Goal: Transaction & Acquisition: Purchase product/service

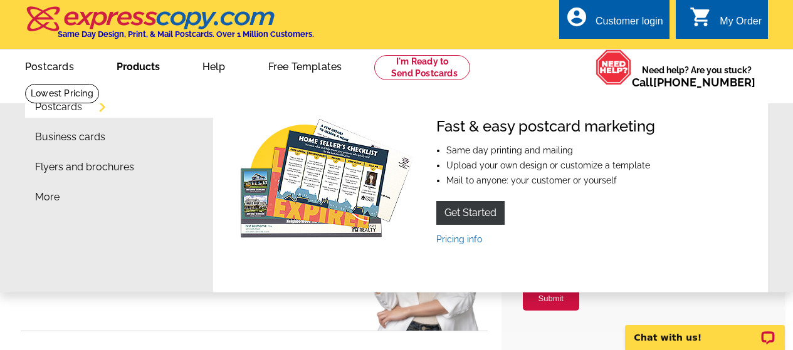
click at [139, 73] on link "Products" at bounding box center [138, 65] width 83 height 29
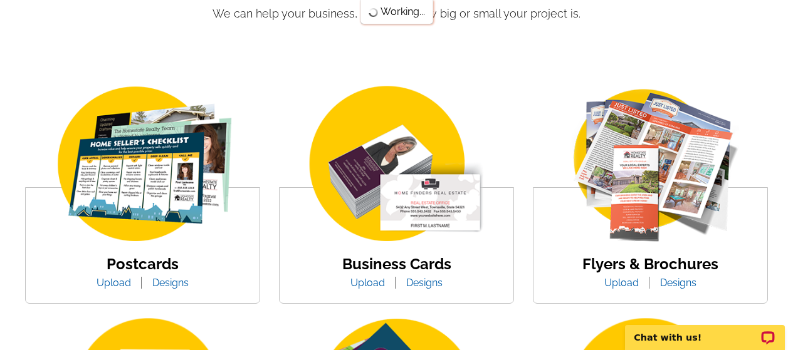
scroll to position [172, 0]
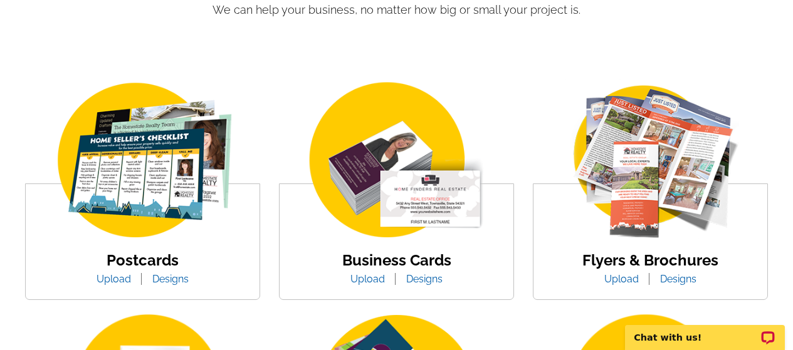
click at [142, 184] on img at bounding box center [142, 161] width 213 height 165
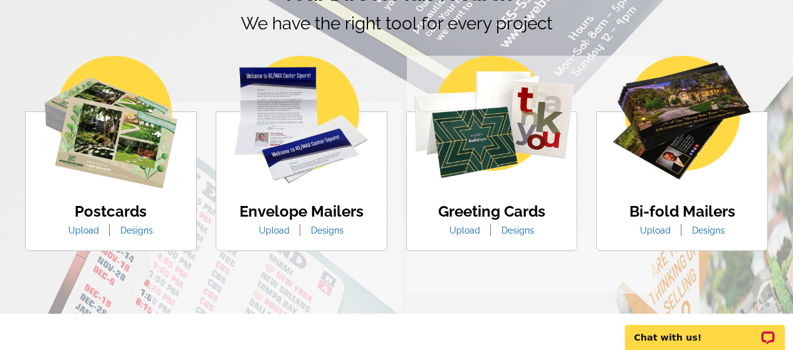
scroll to position [778, 0]
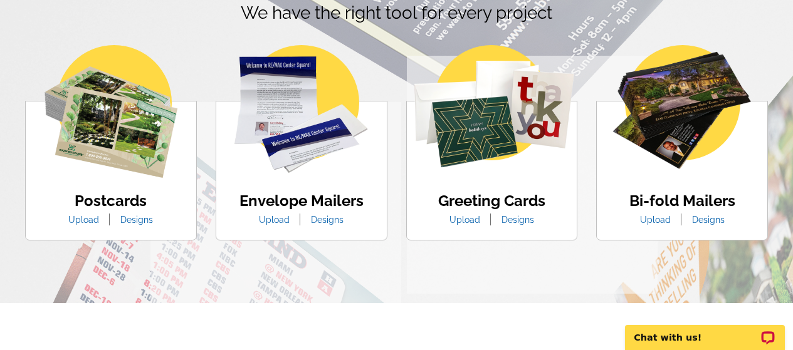
click at [95, 139] on img at bounding box center [111, 111] width 133 height 133
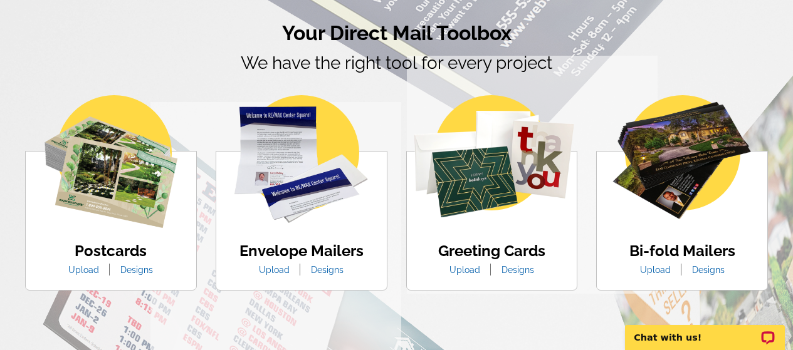
scroll to position [728, 0]
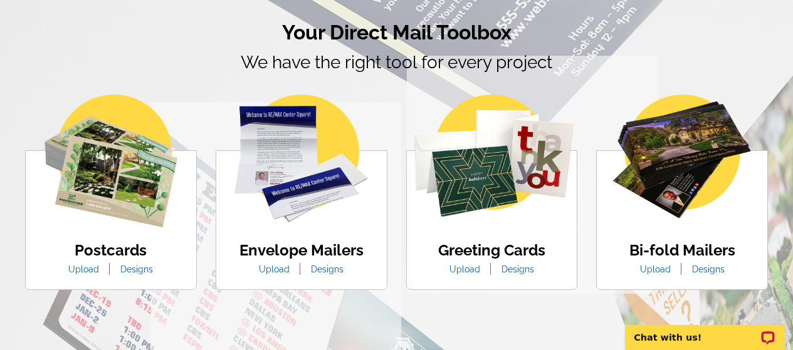
click at [128, 191] on img at bounding box center [111, 161] width 133 height 133
click at [84, 273] on link "Upload" at bounding box center [84, 270] width 50 height 10
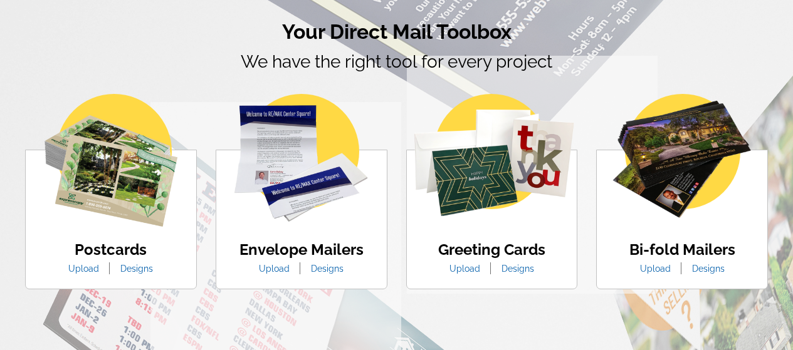
scroll to position [728, 0]
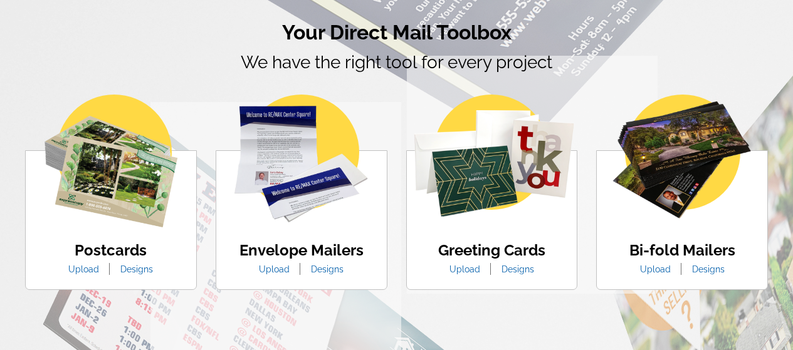
click at [139, 274] on link "Designs" at bounding box center [136, 270] width 51 height 10
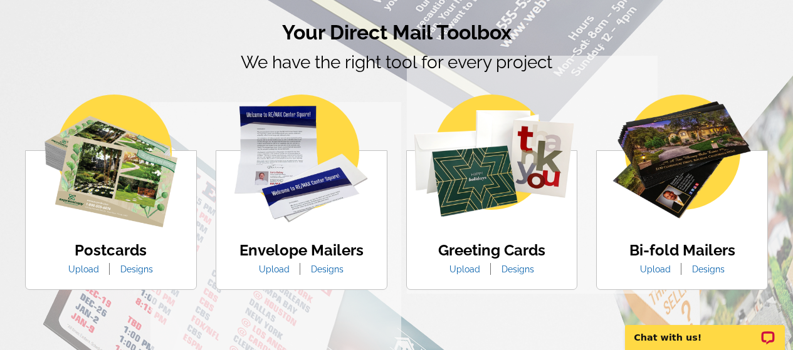
scroll to position [0, 0]
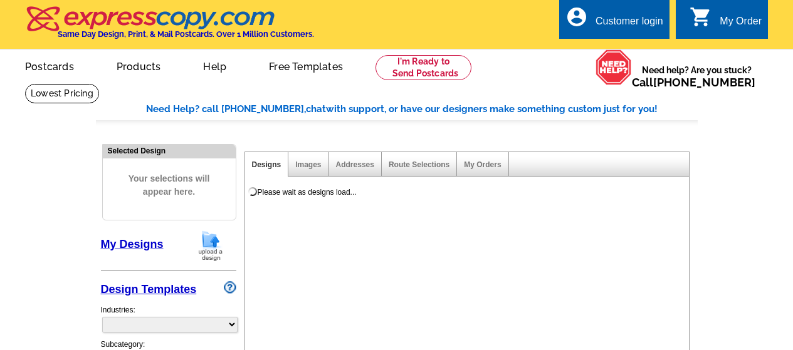
select select "1"
select select "971"
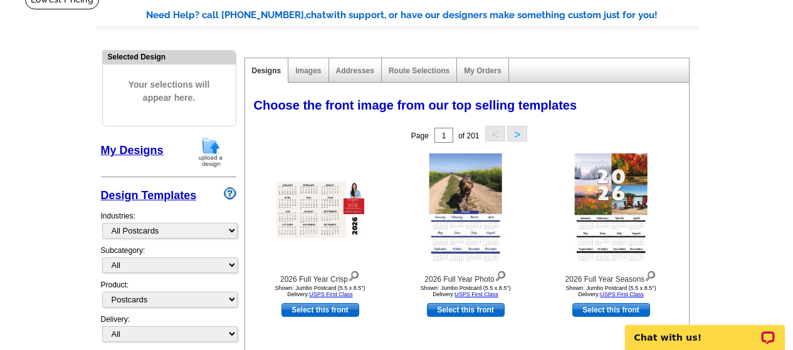
scroll to position [93, 0]
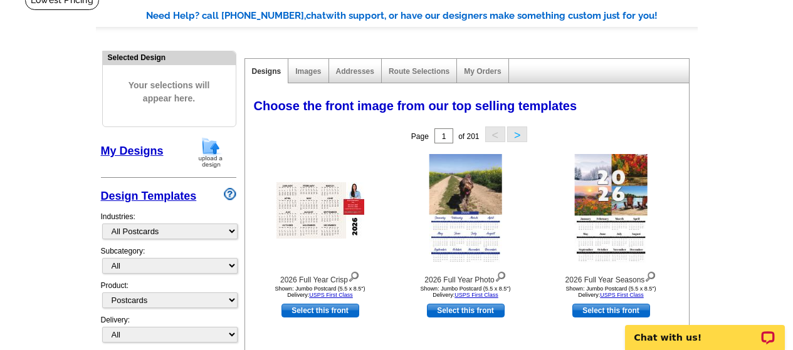
click at [310, 81] on div "Images" at bounding box center [308, 71] width 40 height 24
click at [309, 75] on link "Images" at bounding box center [308, 71] width 26 height 9
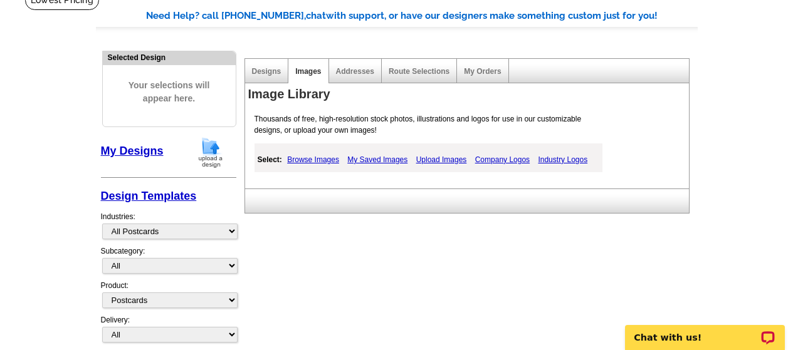
scroll to position [0, 0]
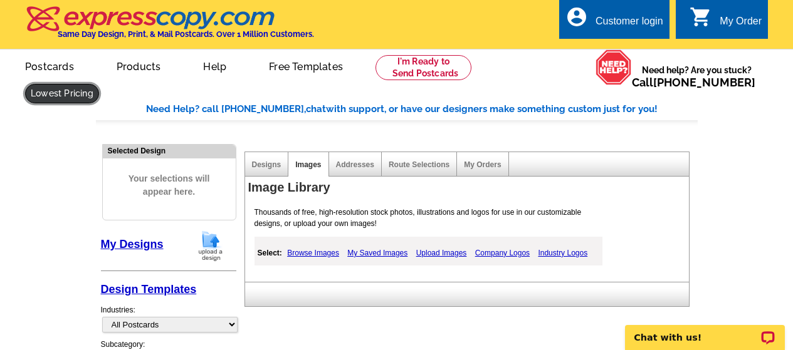
click at [68, 91] on link at bounding box center [62, 93] width 74 height 19
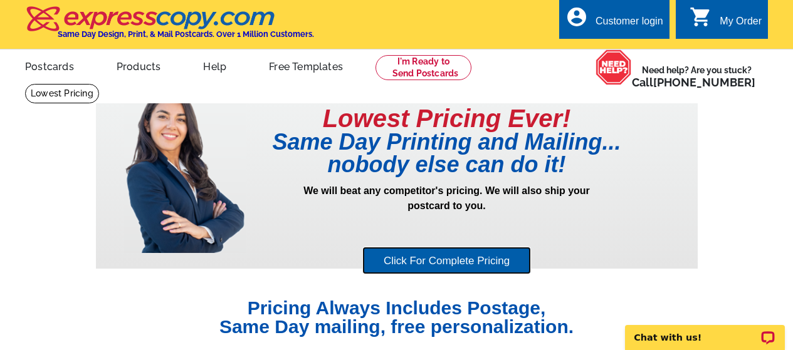
click at [454, 266] on link "Click For Complete Pricing" at bounding box center [446, 261] width 169 height 28
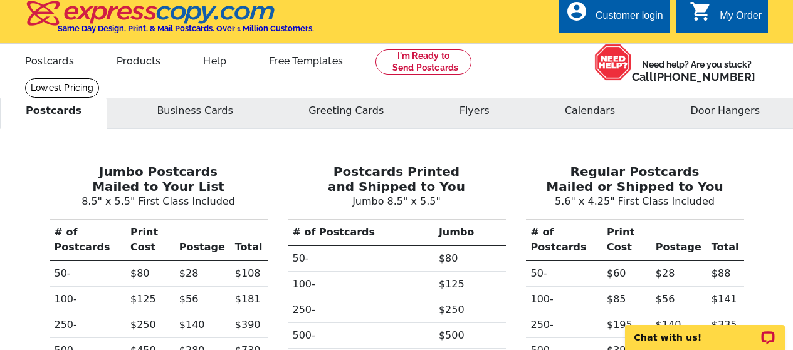
scroll to position [5, 0]
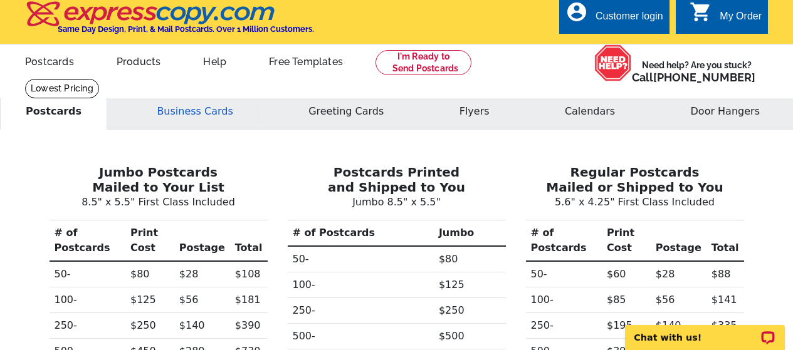
click at [189, 118] on button "Business Cards" at bounding box center [194, 111] width 127 height 36
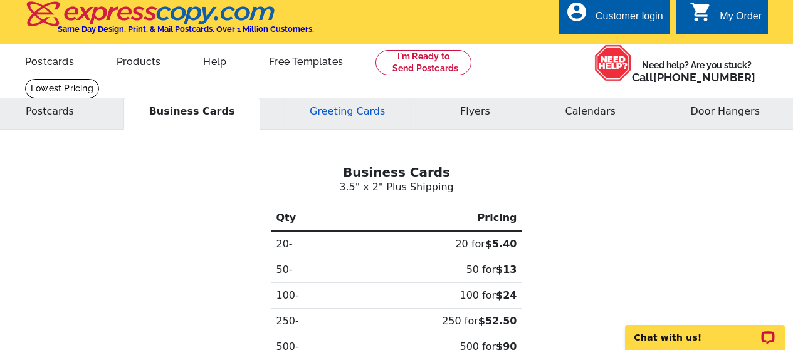
click at [323, 113] on button "Greeting Cards" at bounding box center [347, 111] width 127 height 36
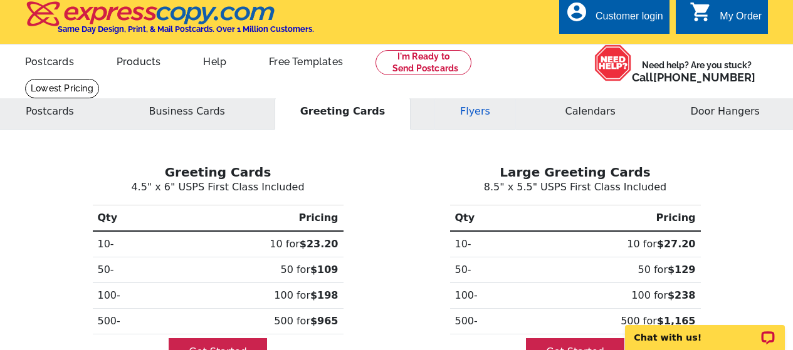
click at [472, 118] on button "Flyers" at bounding box center [474, 111] width 81 height 36
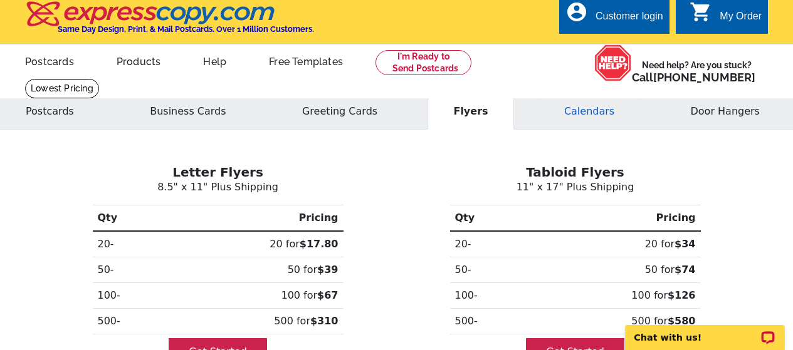
click at [599, 117] on button "Calendars" at bounding box center [589, 111] width 102 height 36
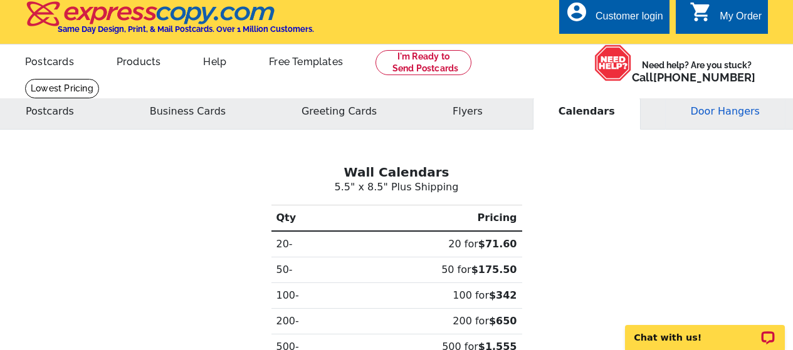
click at [745, 115] on button "Door Hangers" at bounding box center [725, 111] width 120 height 36
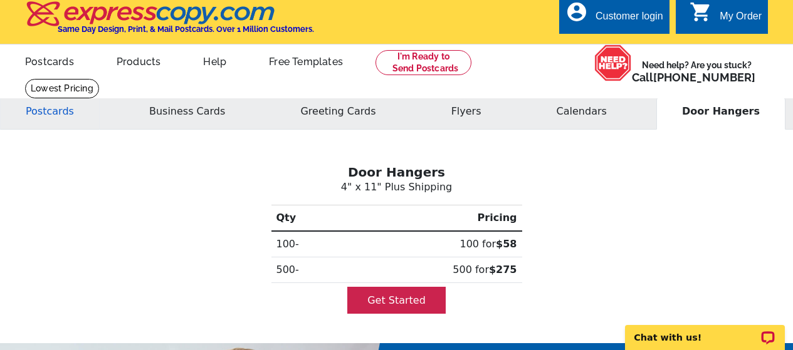
click at [50, 119] on button "Postcards" at bounding box center [50, 111] width 100 height 36
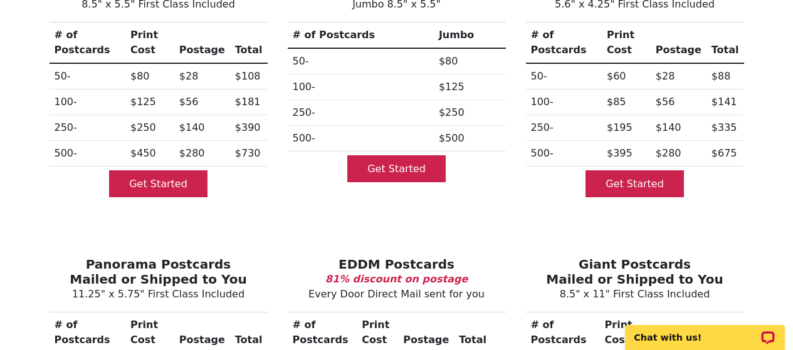
scroll to position [281, 0]
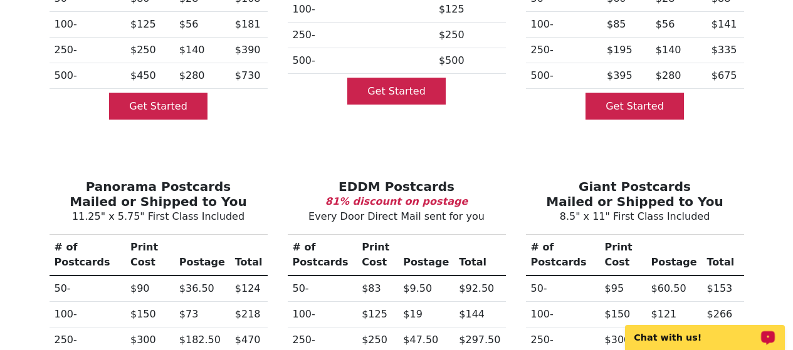
click at [695, 337] on p "Chat with us!" at bounding box center [696, 338] width 124 height 10
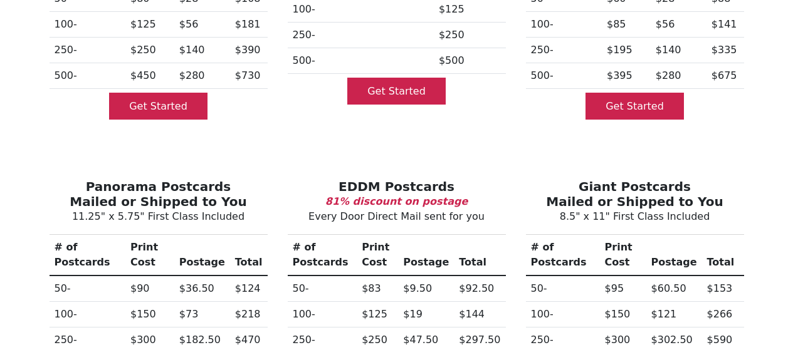
click at [498, 159] on div "EDDM Postcards 81% discount on postage Every Door Direct Mail sent for you # of…" at bounding box center [397, 291] width 238 height 265
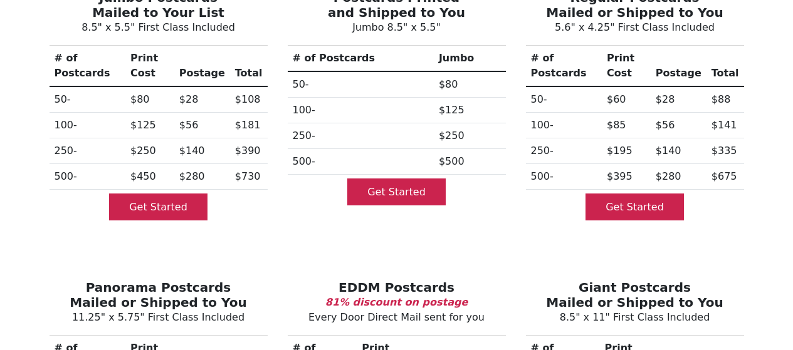
scroll to position [182, 0]
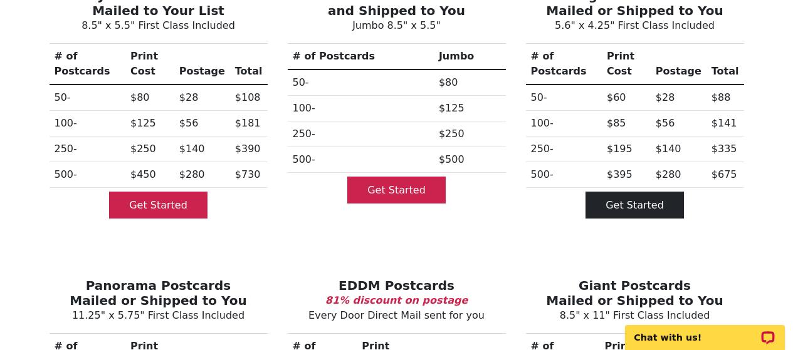
click at [627, 196] on link "Get Started" at bounding box center [634, 205] width 98 height 27
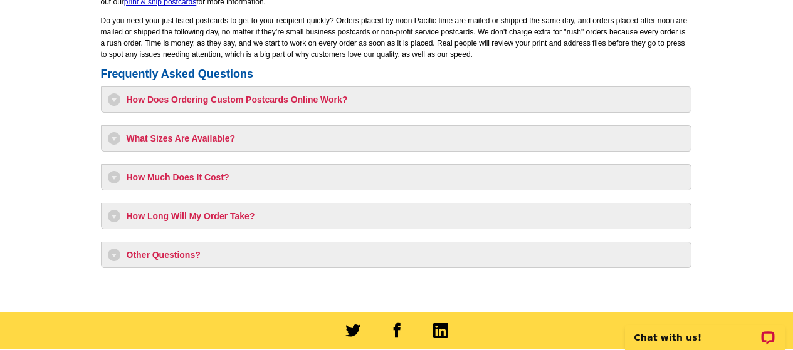
scroll to position [1080, 0]
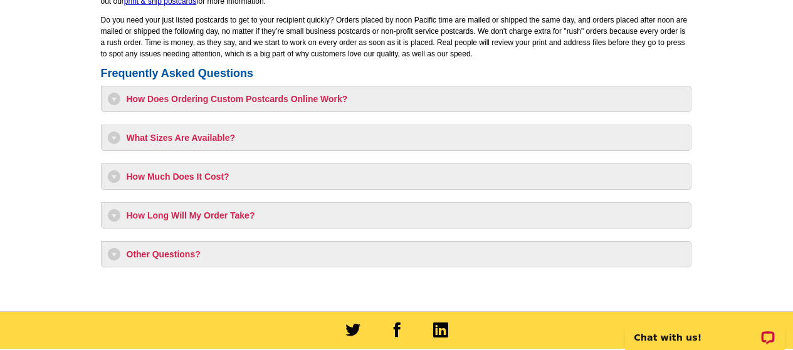
click at [209, 175] on h3 "How Much Does It Cost?" at bounding box center [396, 176] width 577 height 13
select select "1"
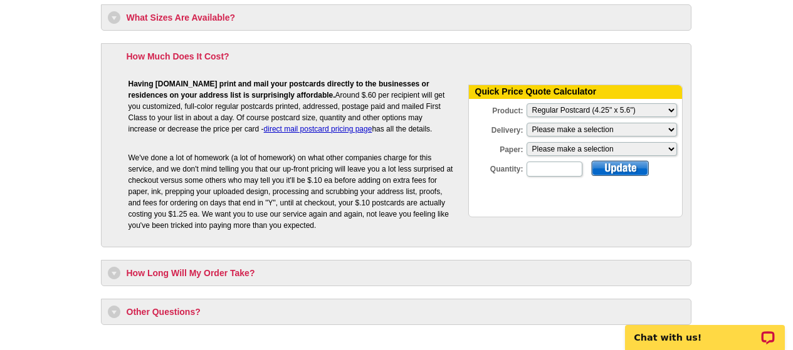
scroll to position [1203, 0]
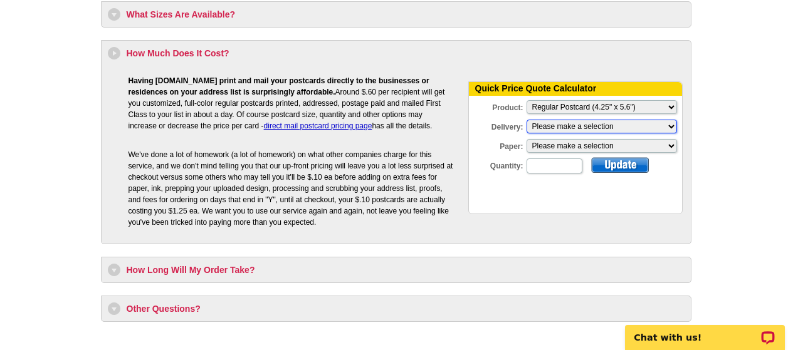
click at [583, 131] on select "Please make a selection Print + Address+USPS First Class Print-Only+Shipped To …" at bounding box center [602, 127] width 150 height 14
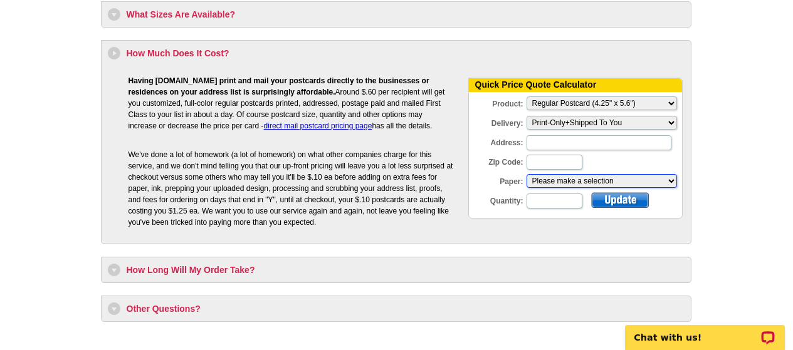
click at [589, 181] on select "Please make a selection Recyclable Board Uncoated Heavy Card Stock Uncoated Cov…" at bounding box center [602, 181] width 150 height 14
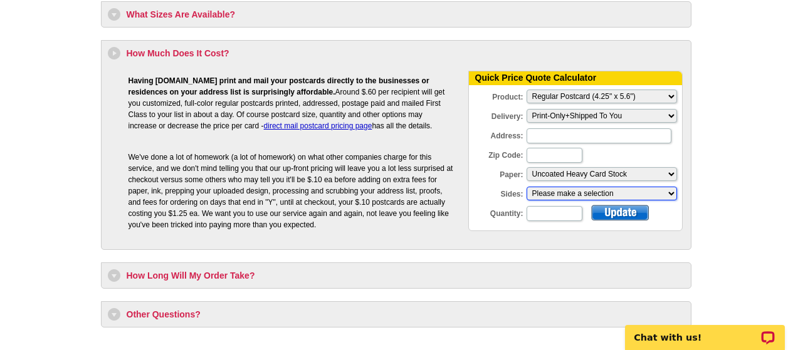
click at [599, 197] on select "Please make a selection One sided, color Two sided, full color" at bounding box center [602, 194] width 150 height 14
select select "1"
click at [527, 188] on select "Please make a selection One sided, color Two sided, full color" at bounding box center [602, 194] width 150 height 14
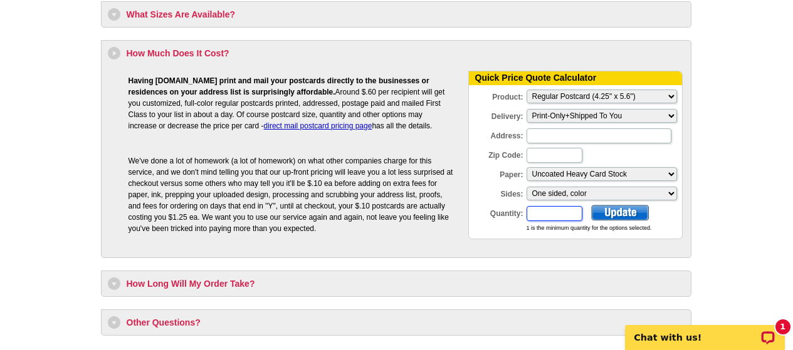
click at [560, 216] on input "Quantity:" at bounding box center [555, 213] width 56 height 15
type input "25"
click at [553, 154] on input "Zip Code:" at bounding box center [555, 155] width 56 height 15
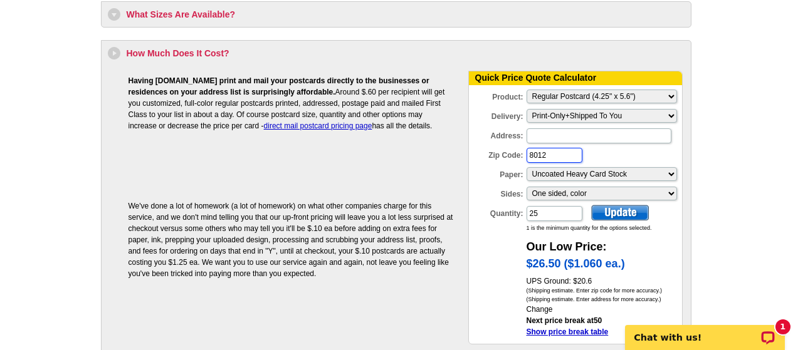
type input "80127"
type input "6 Amaranth Drive"
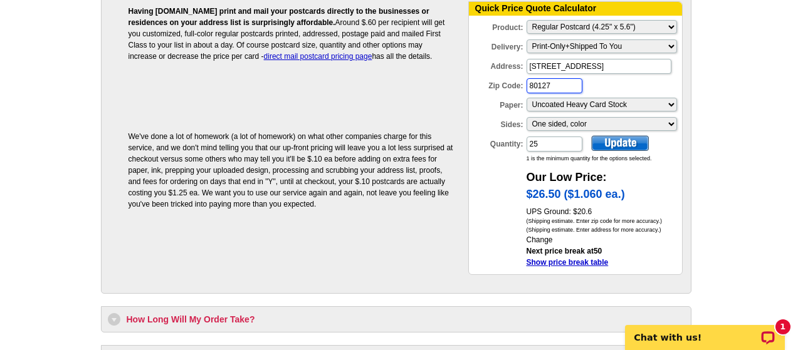
scroll to position [1274, 0]
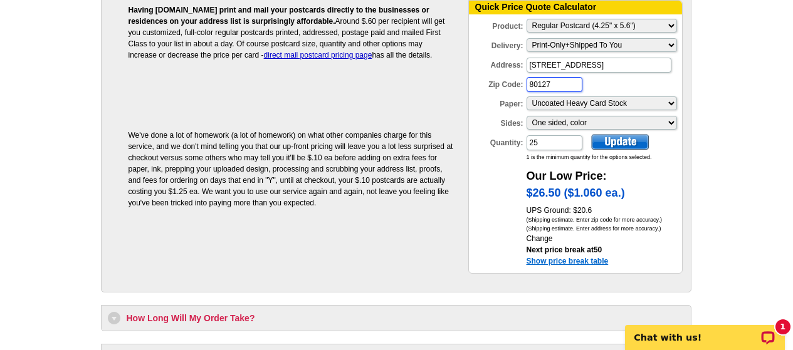
type input "80127"
click at [605, 264] on link "Show price break table" at bounding box center [568, 261] width 82 height 9
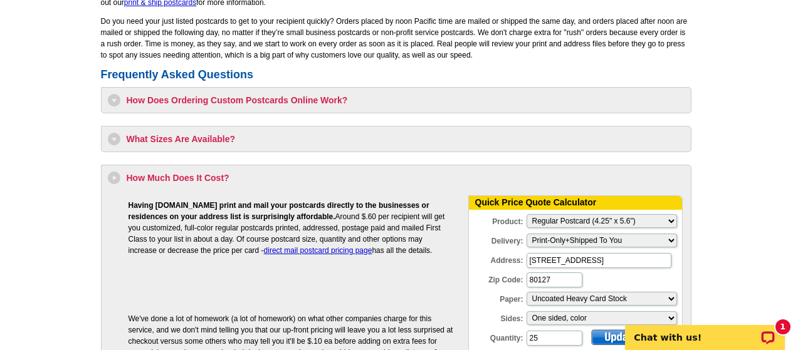
scroll to position [1078, 0]
click at [396, 95] on div "How Does Ordering Custom Postcards Online Work? Ordering postcards online is ea…" at bounding box center [396, 101] width 590 height 26
click at [330, 100] on h3 "How Does Ordering Custom Postcards Online Work?" at bounding box center [396, 101] width 577 height 13
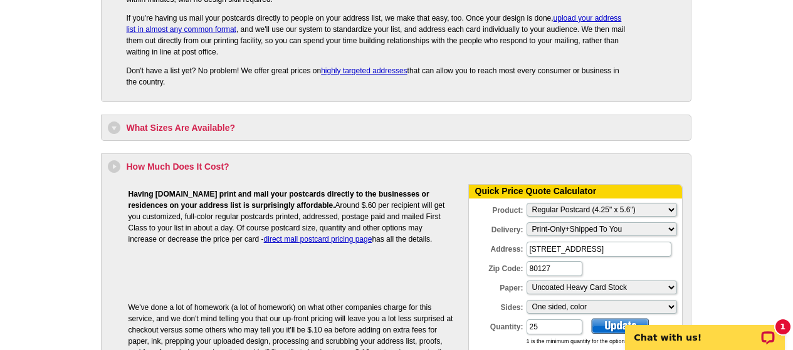
scroll to position [1301, 0]
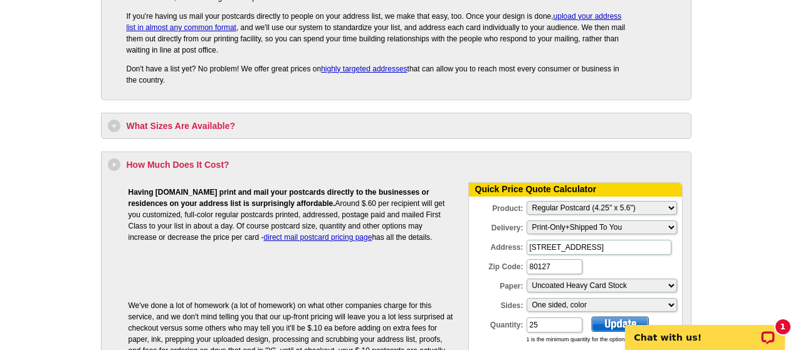
click at [330, 130] on h3 "What Sizes Are Available?" at bounding box center [396, 126] width 577 height 13
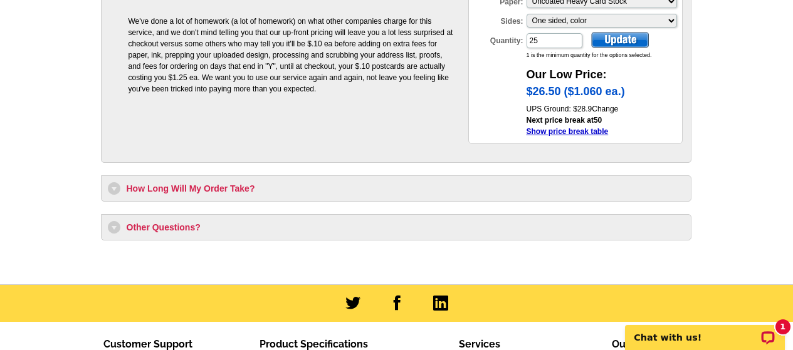
scroll to position [1937, 0]
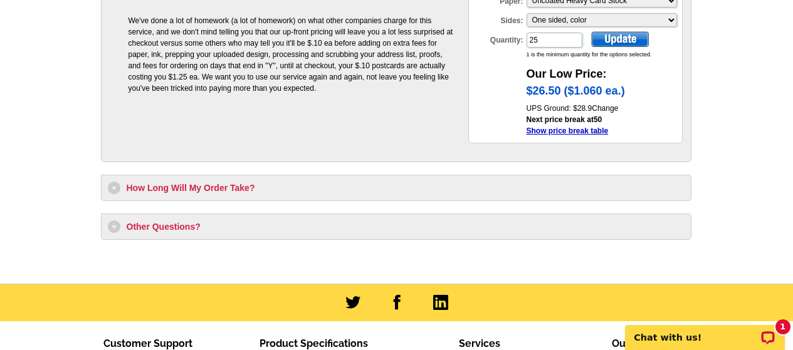
click at [330, 189] on h3 "How Long Will My Order Take?" at bounding box center [396, 188] width 577 height 13
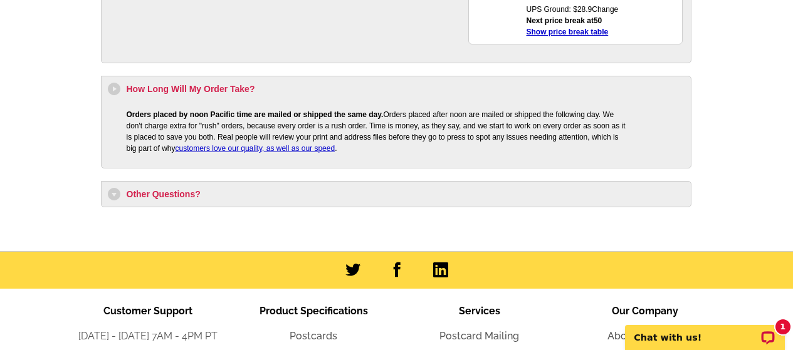
scroll to position [2037, 0]
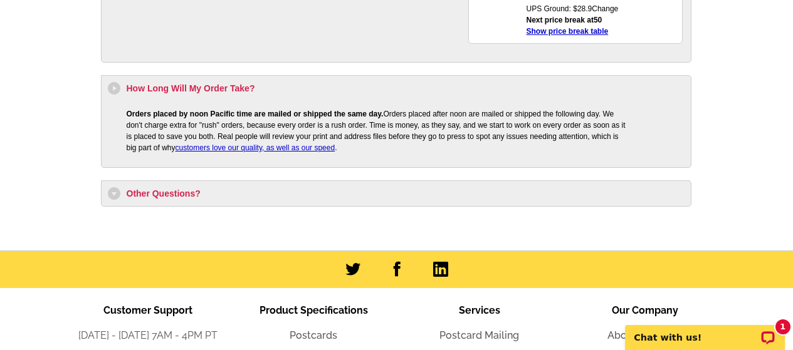
click at [206, 194] on h3 "Other Questions?" at bounding box center [396, 193] width 577 height 13
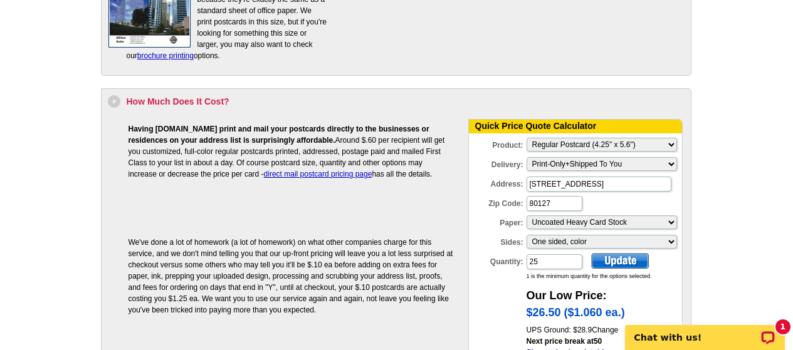
scroll to position [1714, 0]
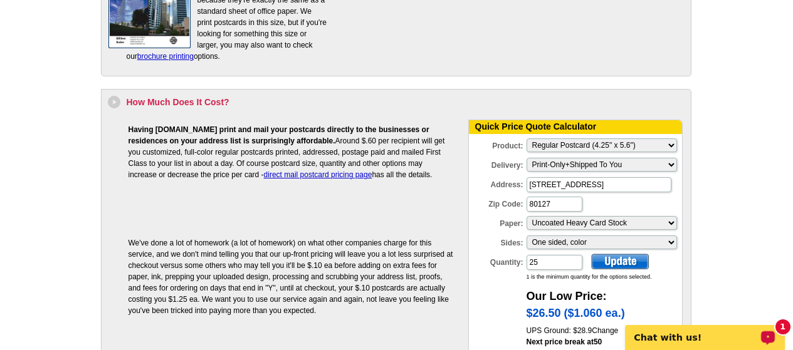
click at [710, 333] on p "Chat with us!" at bounding box center [696, 338] width 124 height 10
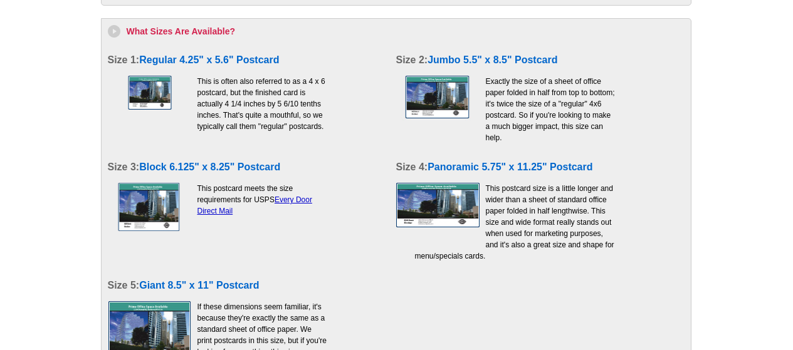
scroll to position [1395, 0]
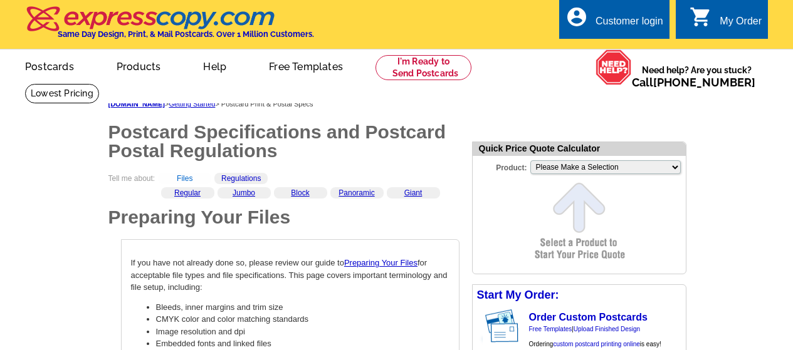
click at [186, 177] on link "Files" at bounding box center [185, 178] width 16 height 9
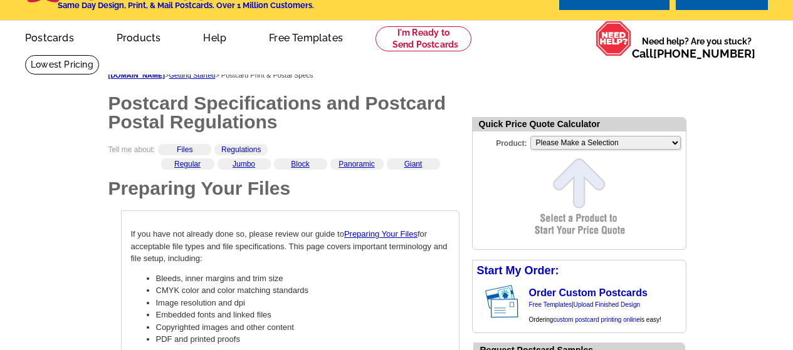
scroll to position [29, 0]
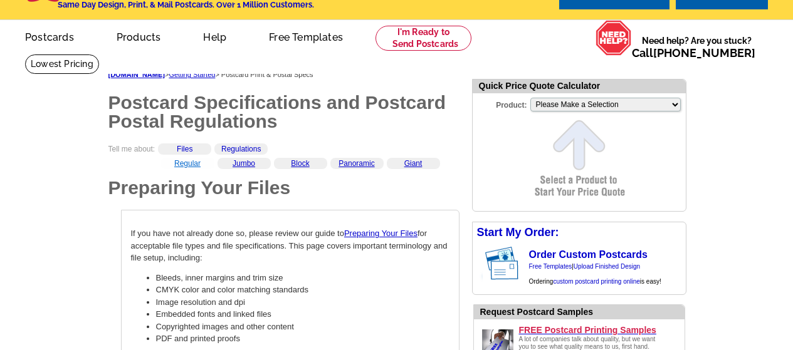
click at [181, 162] on link "Regular" at bounding box center [187, 163] width 26 height 9
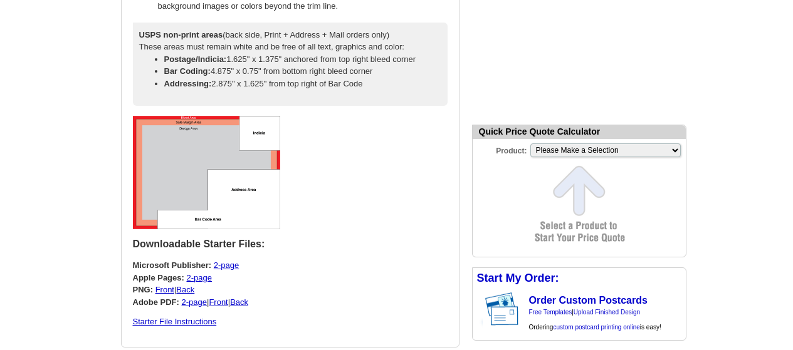
scroll to position [895, 0]
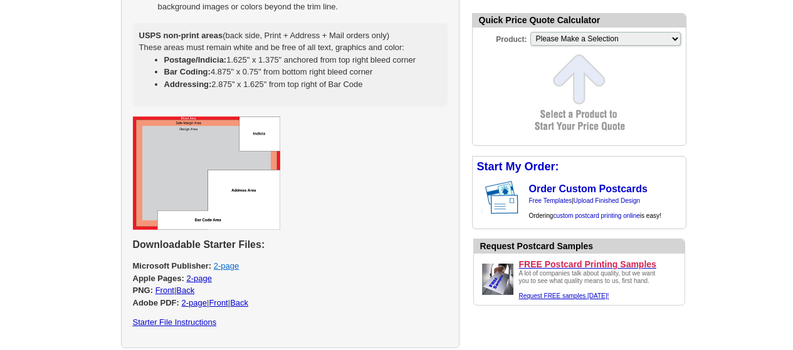
click at [218, 266] on link "2-page" at bounding box center [226, 265] width 25 height 9
select select "1"
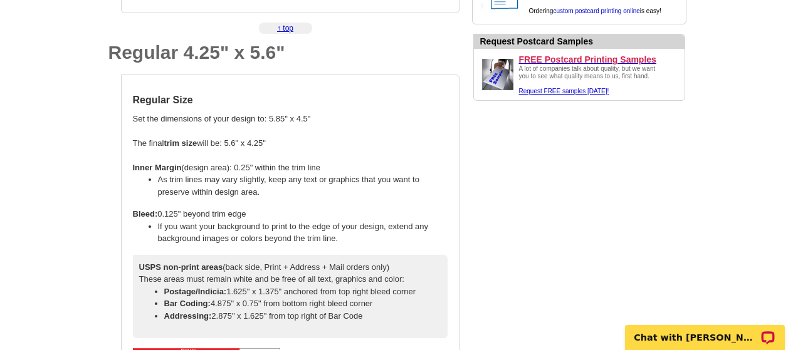
scroll to position [664, 0]
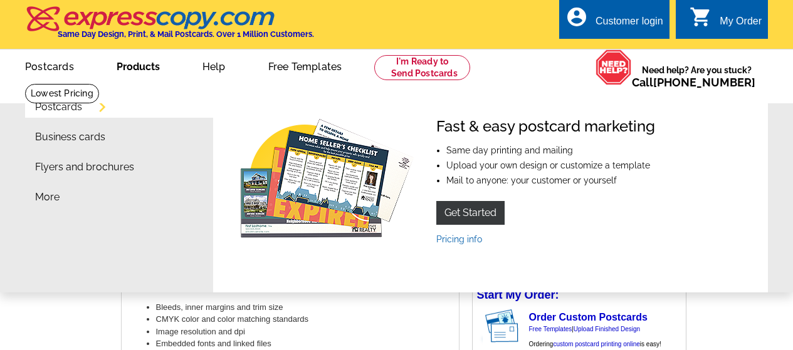
click at [124, 66] on link "Products" at bounding box center [138, 65] width 83 height 29
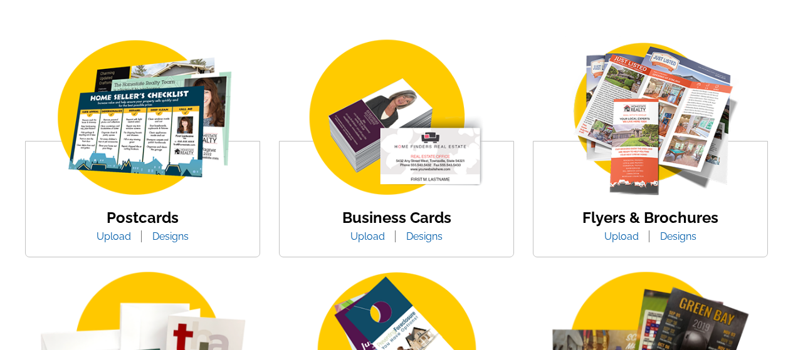
scroll to position [217, 0]
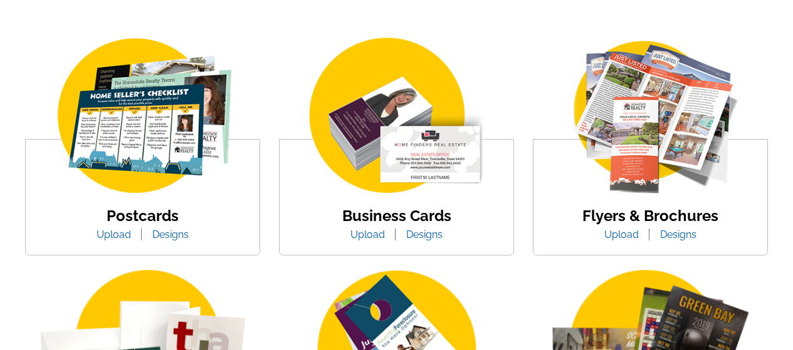
click at [439, 78] on img at bounding box center [396, 116] width 213 height 165
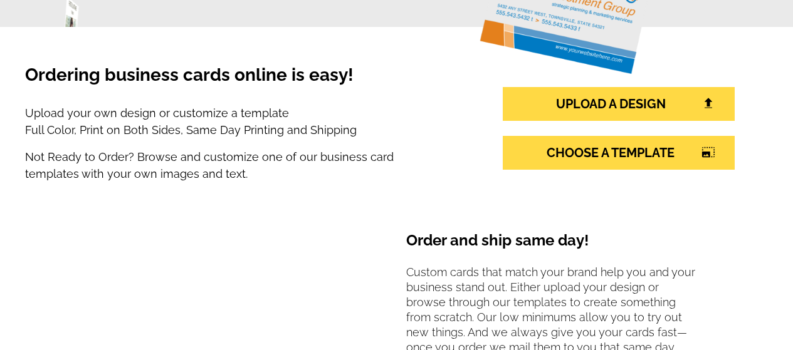
scroll to position [231, 0]
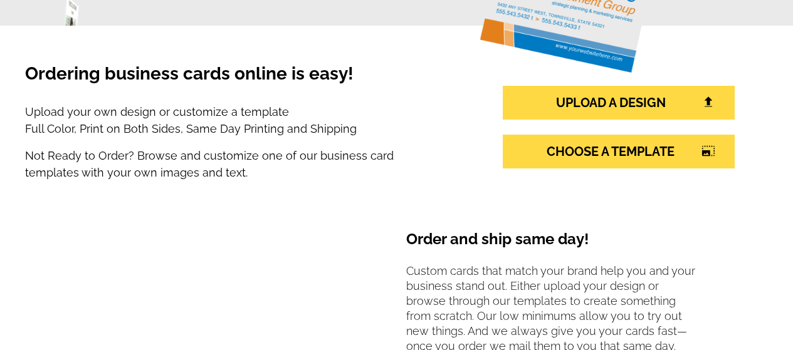
click at [510, 200] on section "Order and ship same day! Custom cards that match your brand help you and your b…" at bounding box center [396, 334] width 743 height 286
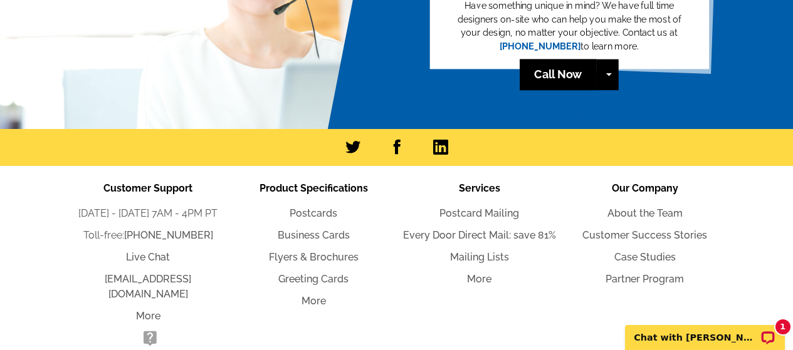
scroll to position [1808, 0]
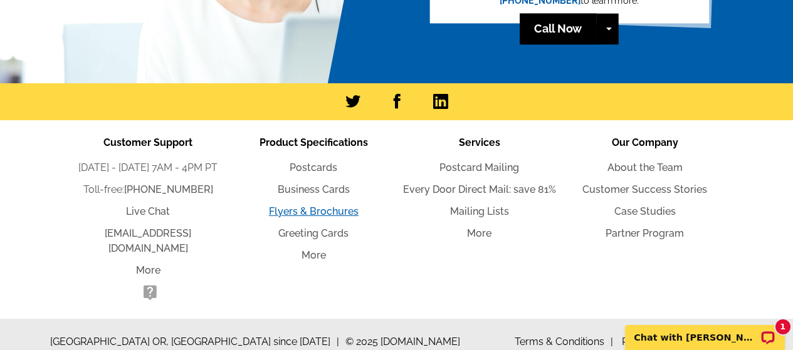
click at [347, 215] on link "Flyers & Brochures" at bounding box center [314, 212] width 90 height 12
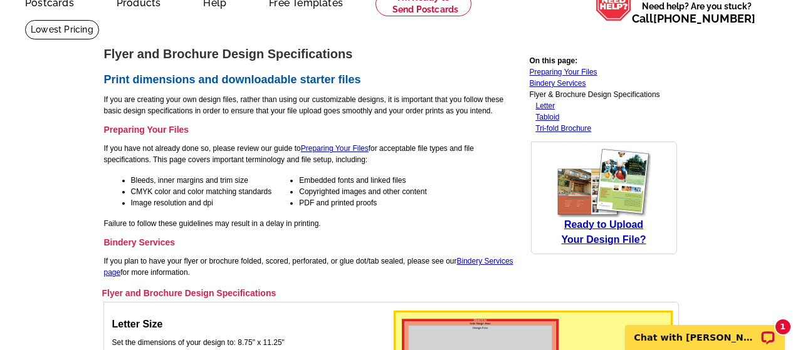
scroll to position [65, 0]
click at [345, 150] on link "Preparing Your Files" at bounding box center [335, 148] width 68 height 9
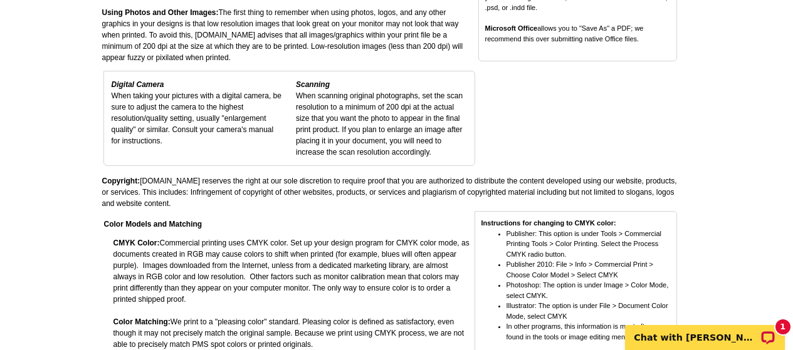
scroll to position [598, 0]
click at [76, 250] on main "[DOMAIN_NAME] > Getting Started > Upload Your Own Design Upload Your Design Now…" at bounding box center [396, 225] width 793 height 1481
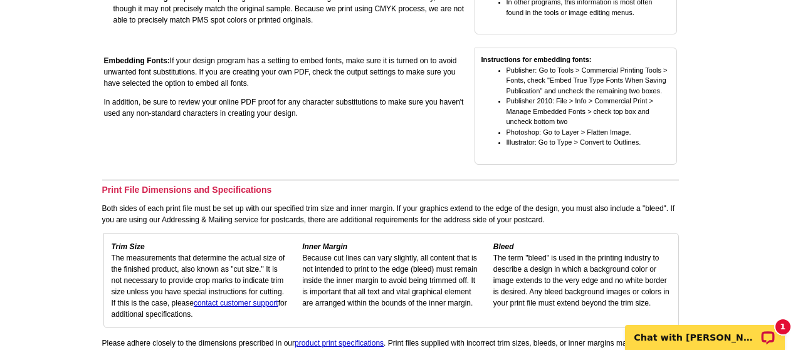
scroll to position [1007, 0]
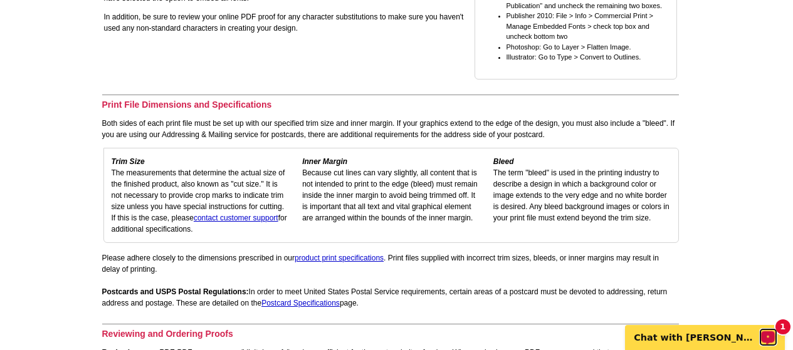
click at [770, 337] on icon "Open LiveChat chat widget" at bounding box center [767, 337] width 9 height 6
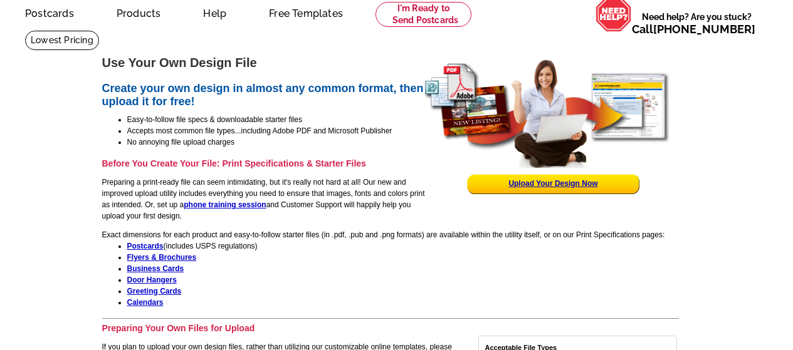
scroll to position [0, 0]
